Goal: Information Seeking & Learning: Learn about a topic

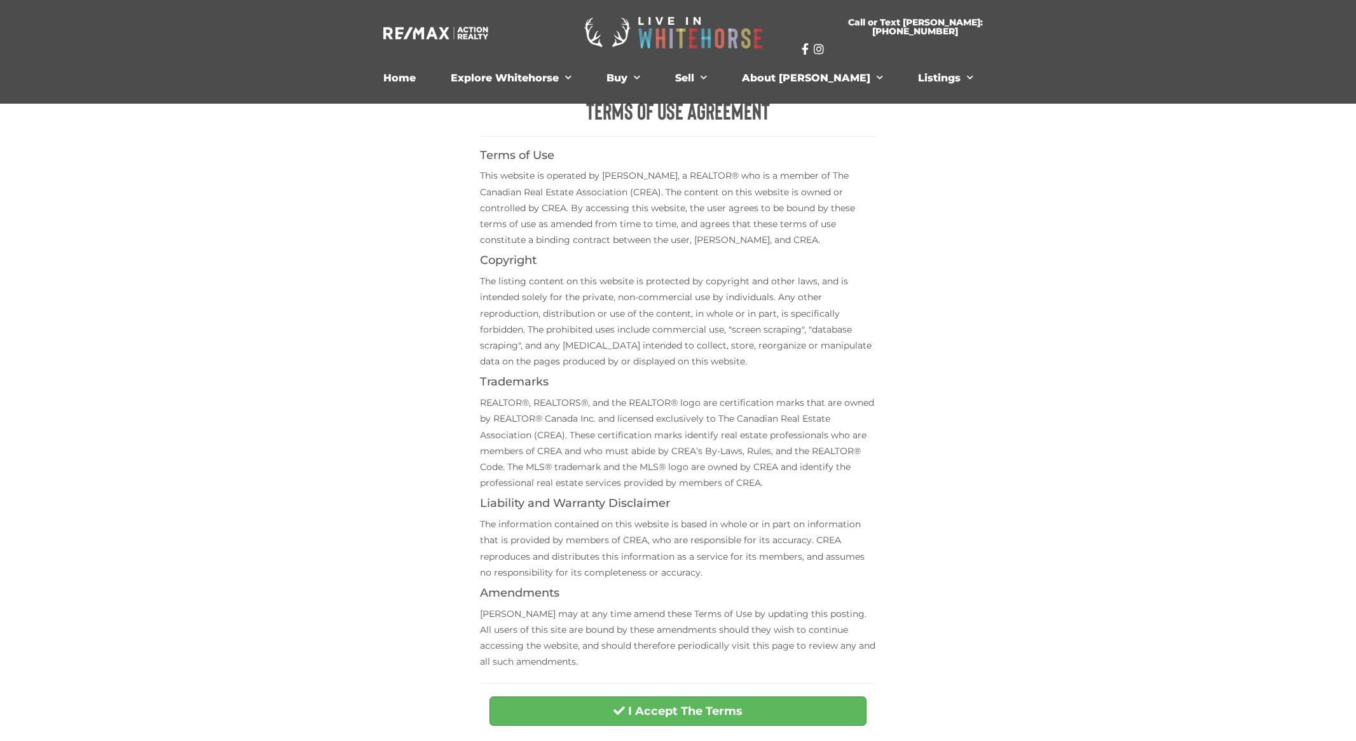
scroll to position [345, 0]
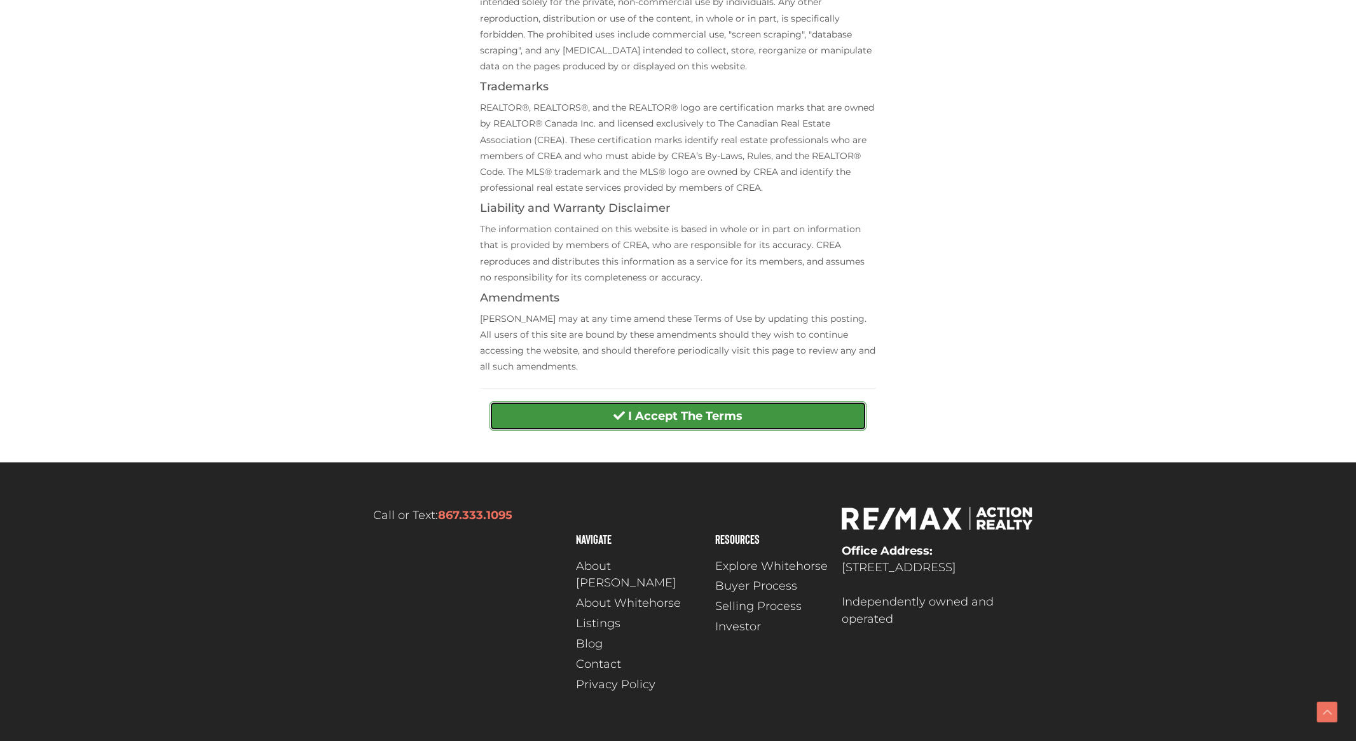
click at [696, 417] on strong "I Accept The Terms" at bounding box center [685, 416] width 114 height 14
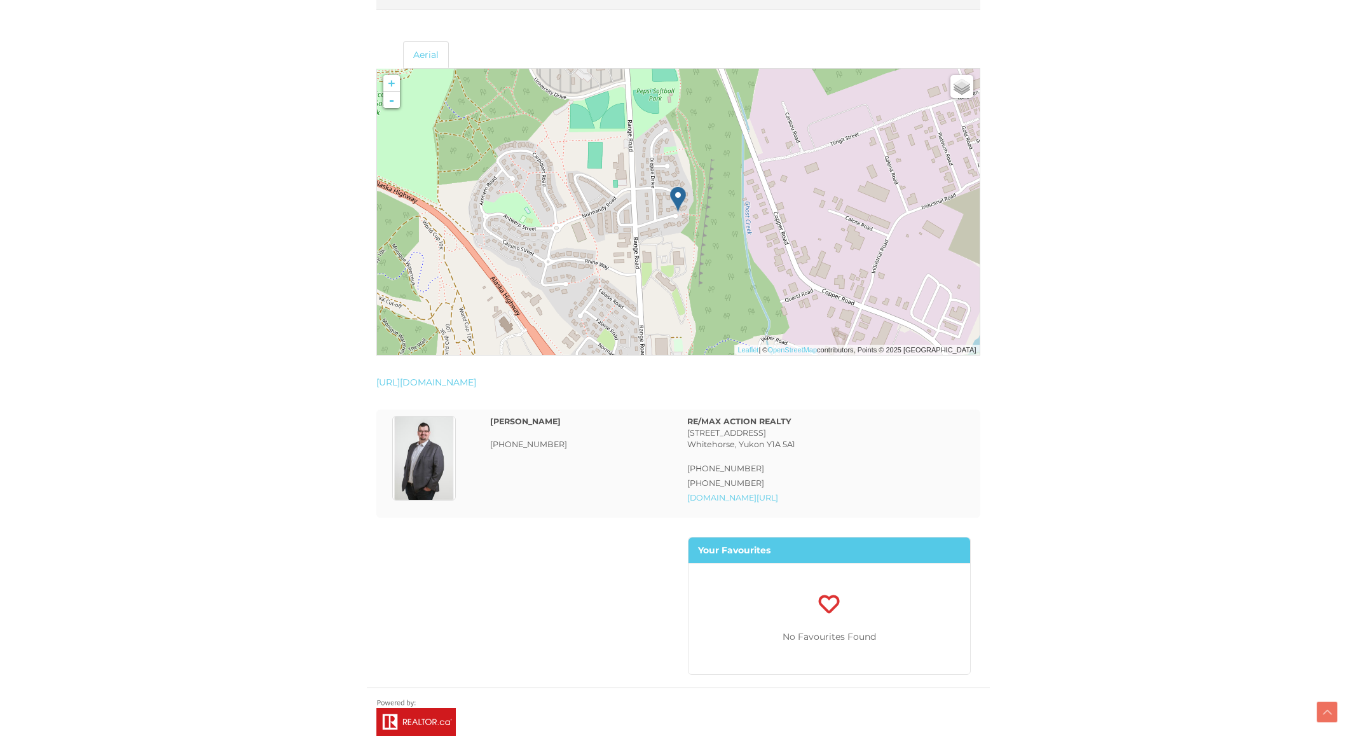
scroll to position [2996, 0]
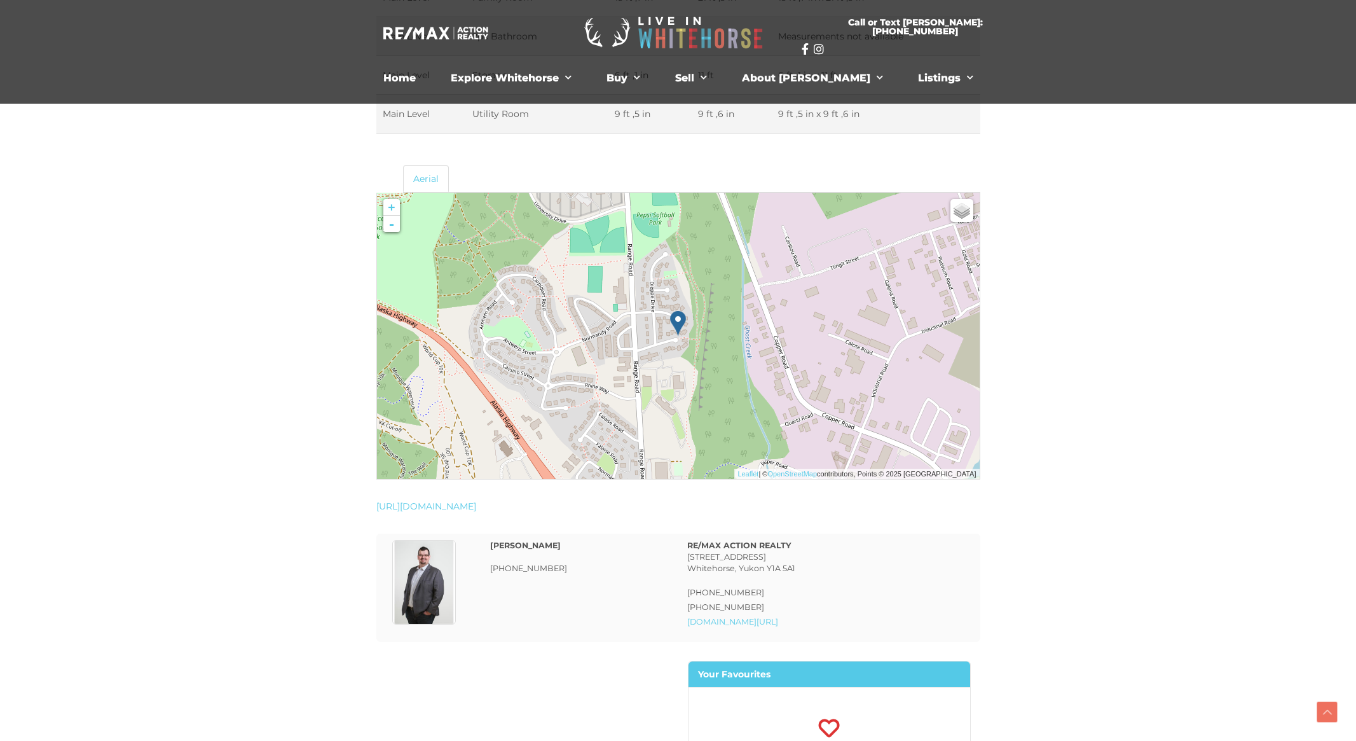
click at [666, 351] on img at bounding box center [597, 325] width 163 height 163
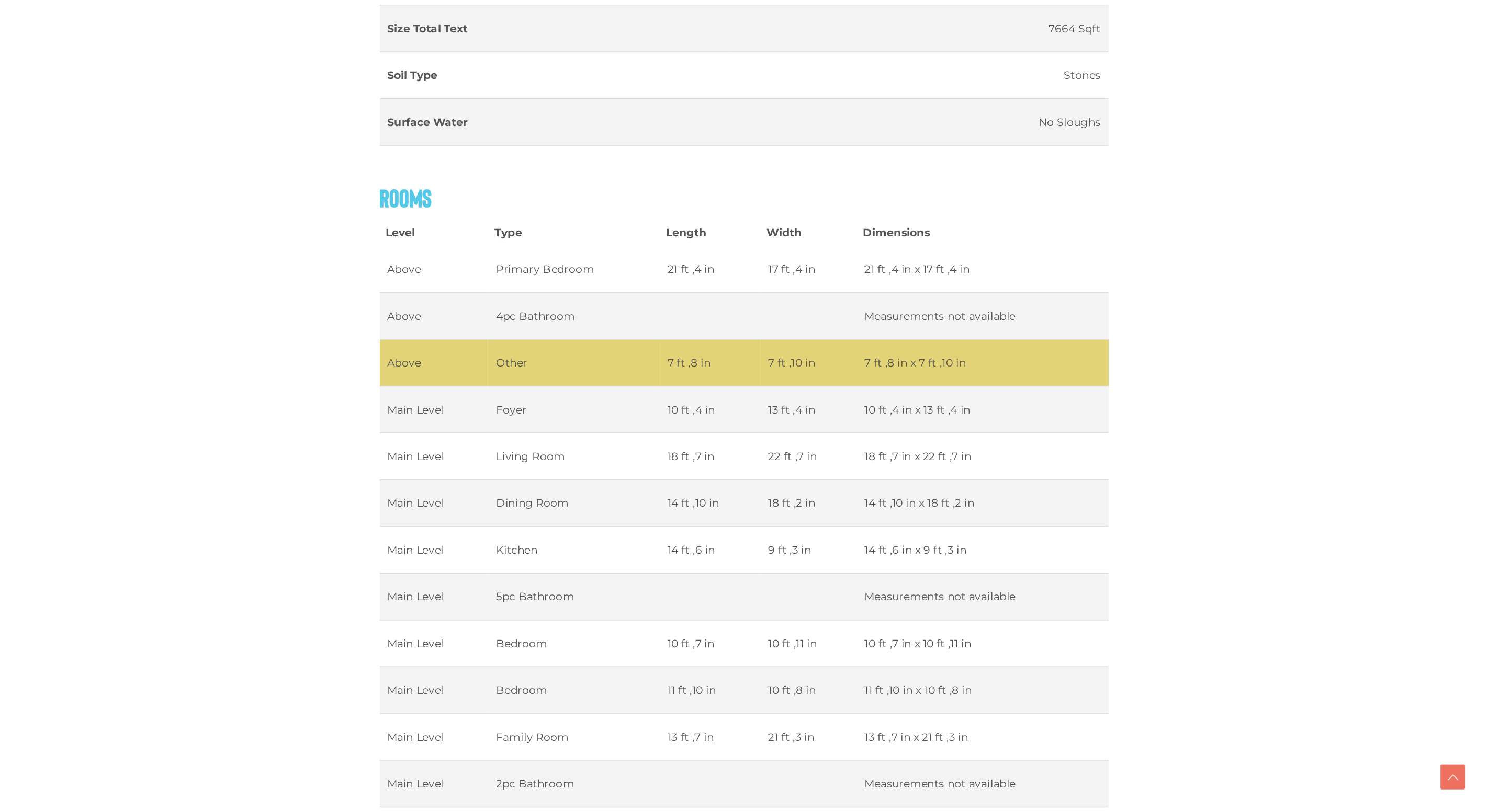
scroll to position [1960, 0]
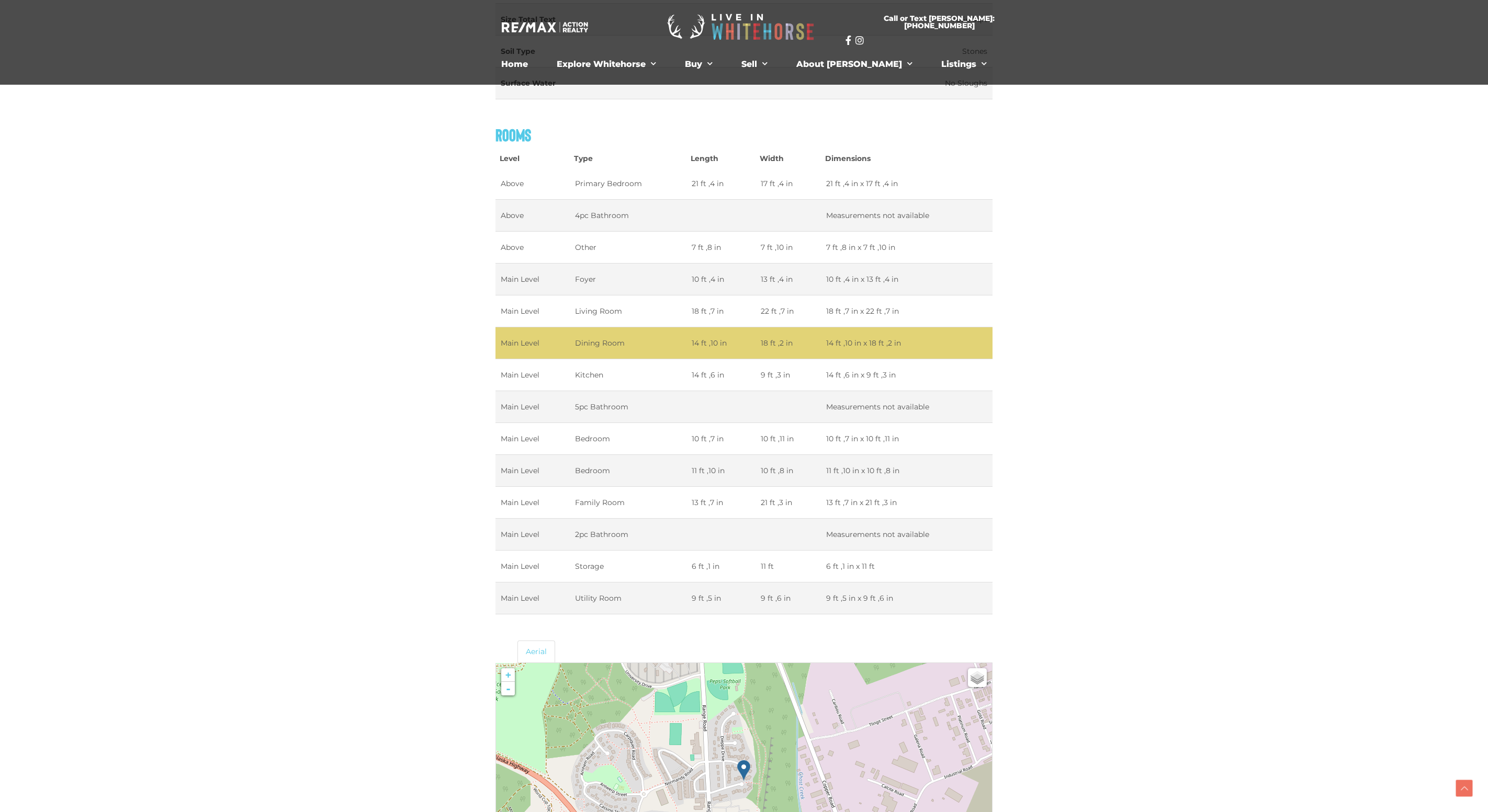
drag, startPoint x: 738, startPoint y: 492, endPoint x: 640, endPoint y: 332, distance: 187.6
click at [674, 304] on tbody "Above Primary Bedroom 21 ft ,4 in 17 ft ,4 in 21 ft ,4 in x 17 ft ,4 in Above 4…" at bounding box center [744, 391] width 497 height 447
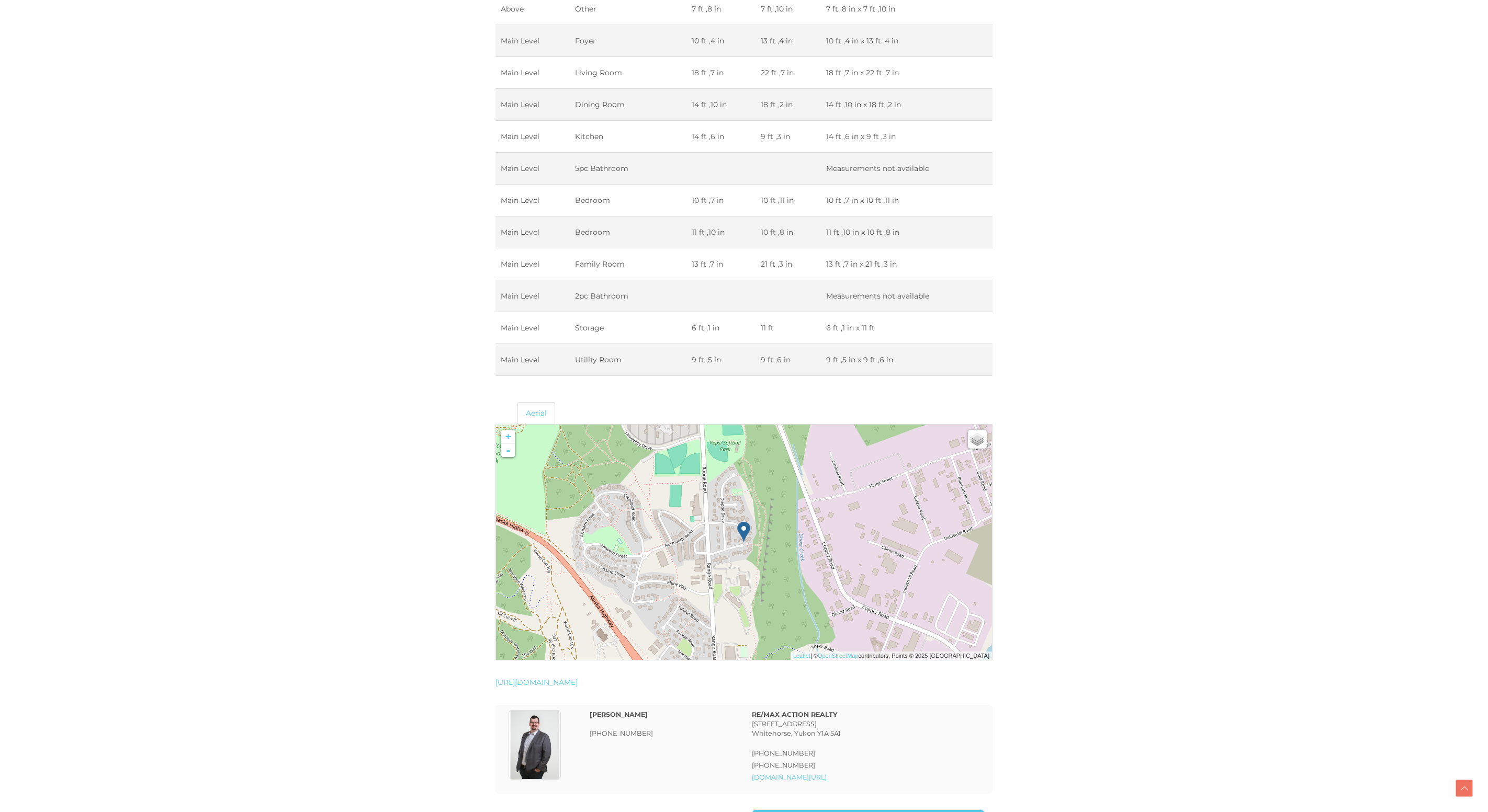
scroll to position [2277, 0]
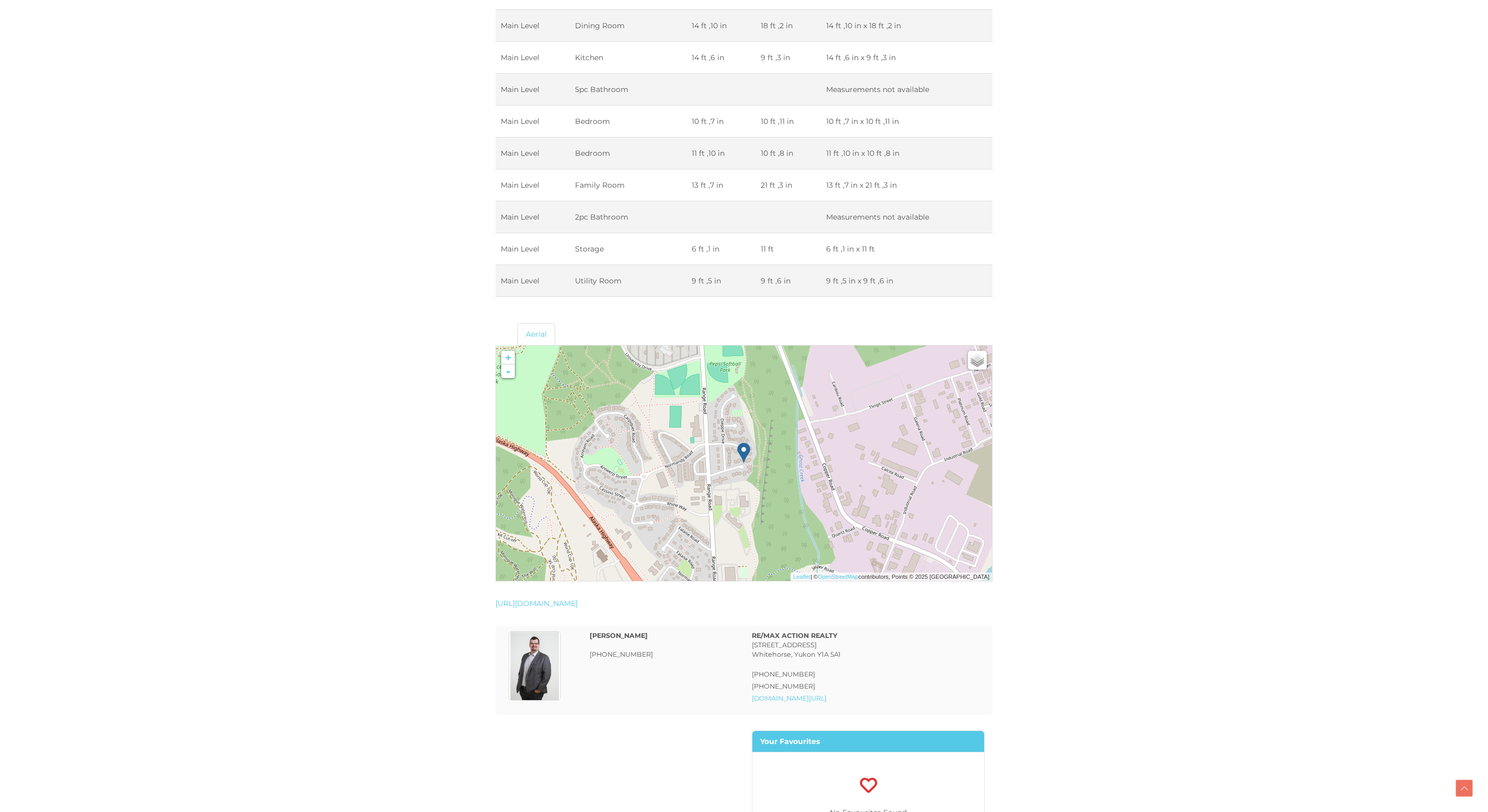
click at [767, 477] on img at bounding box center [811, 454] width 134 height 134
click at [745, 454] on img at bounding box center [744, 453] width 13 height 21
click at [508, 355] on link "+" at bounding box center [508, 358] width 14 height 14
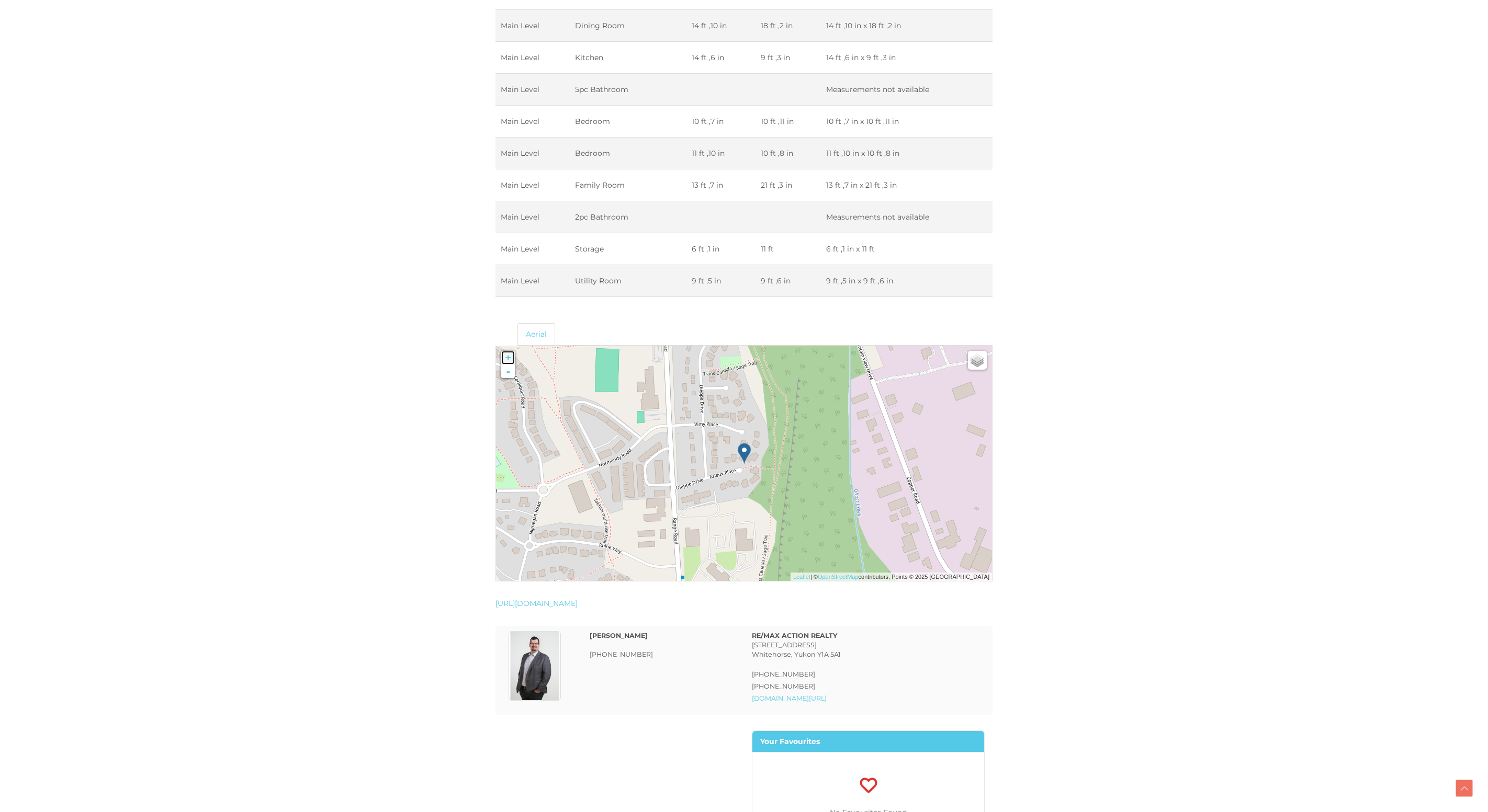
click at [508, 355] on link "+" at bounding box center [508, 358] width 14 height 14
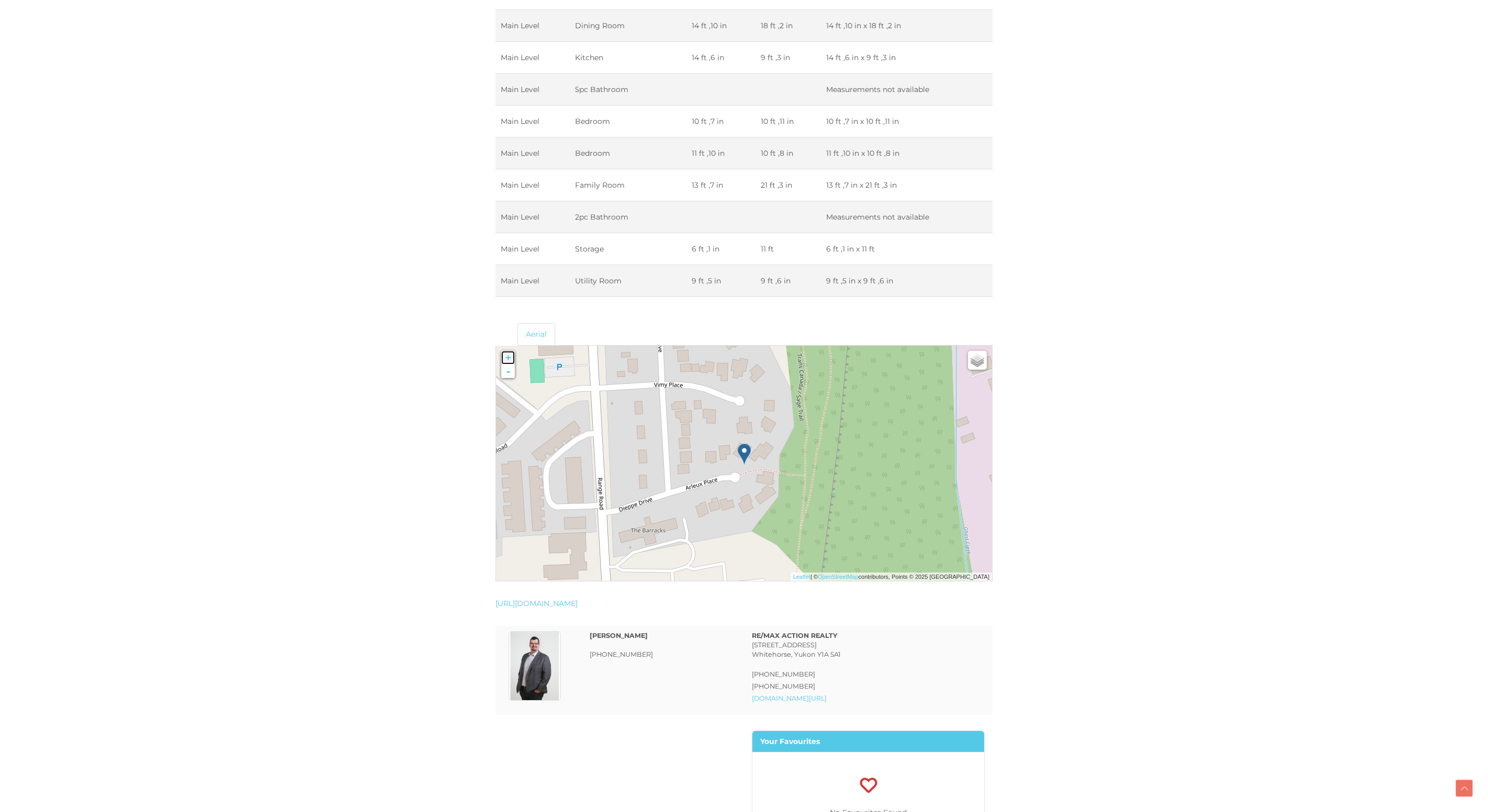
click at [508, 355] on link "+" at bounding box center [508, 358] width 14 height 14
